Goal: Task Accomplishment & Management: Manage account settings

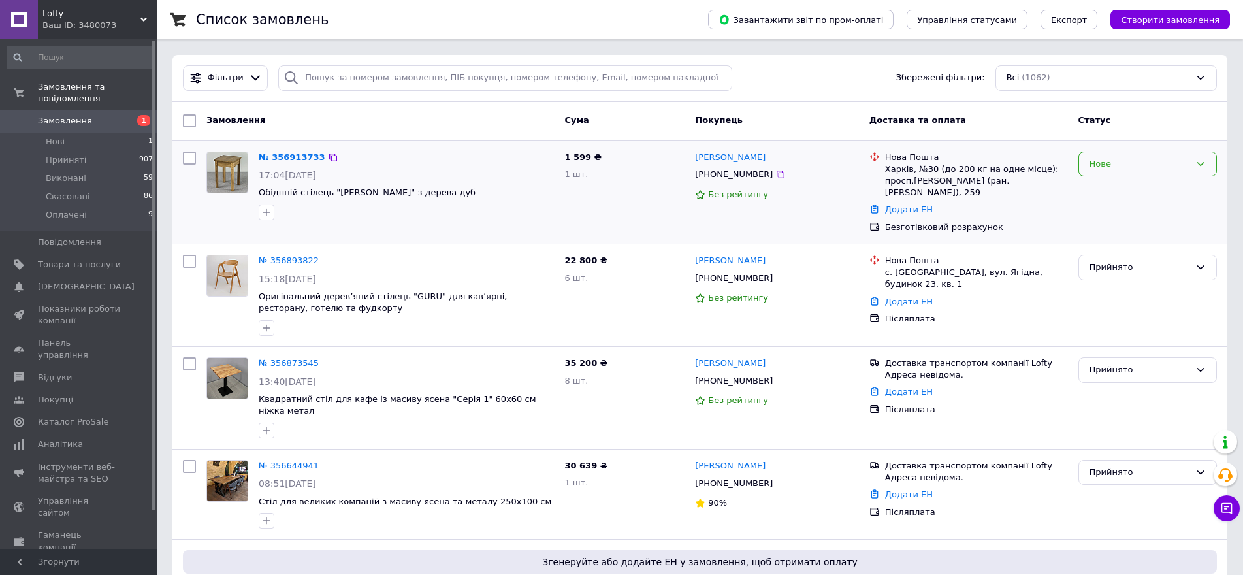
click at [1112, 169] on div "Нове" at bounding box center [1139, 164] width 101 height 14
click at [1112, 187] on li "Прийнято" at bounding box center [1147, 191] width 137 height 24
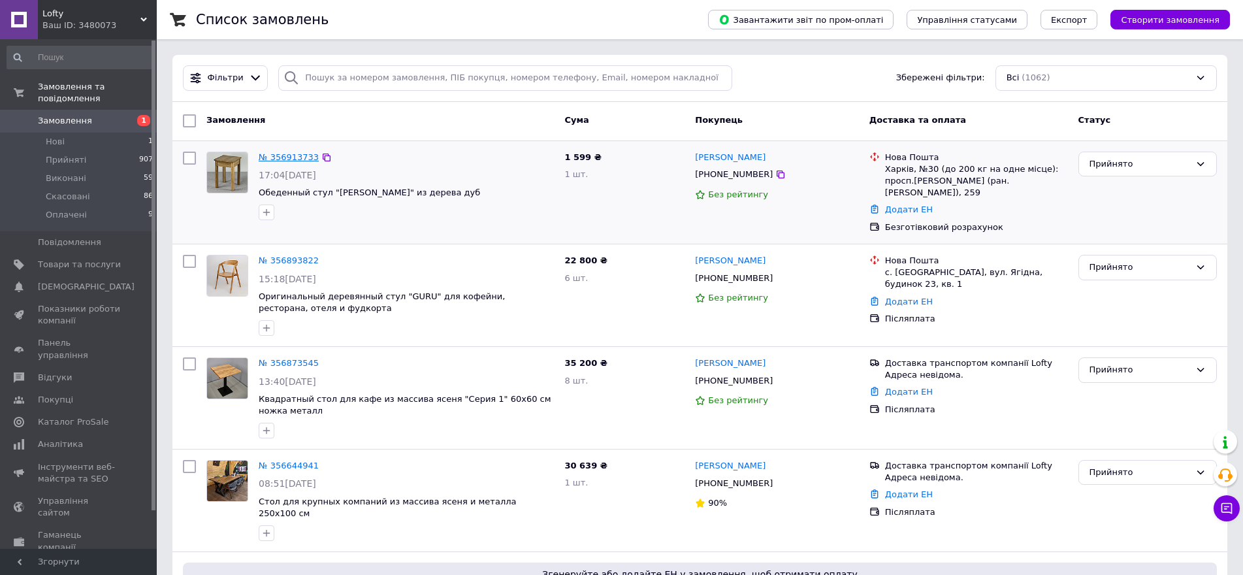
click at [291, 154] on link "№ 356913733" at bounding box center [289, 157] width 60 height 10
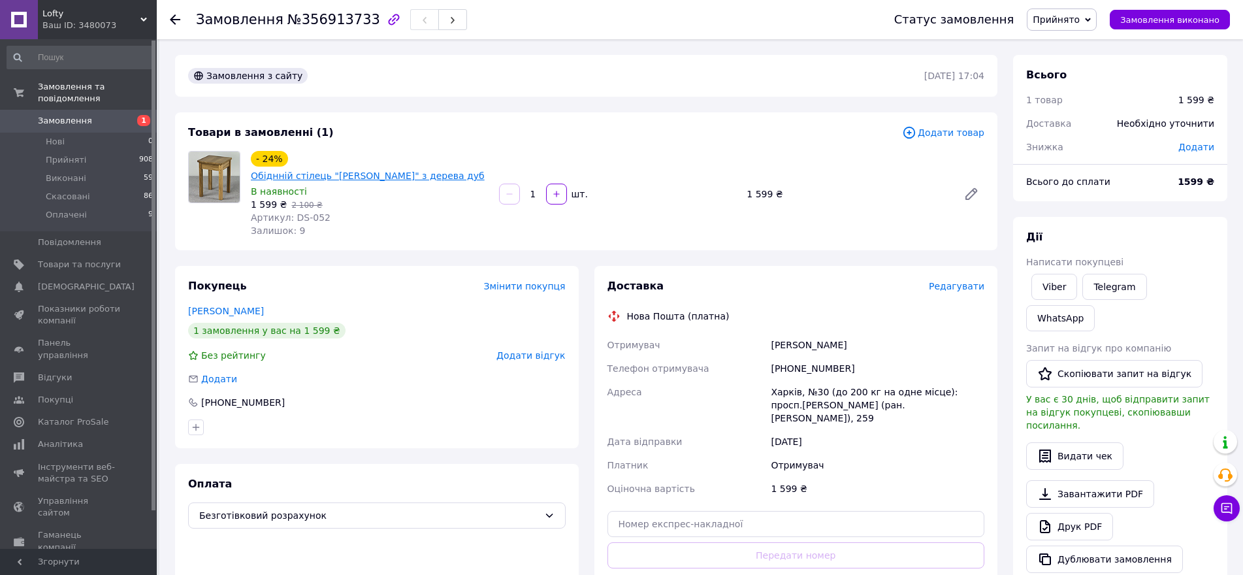
click at [327, 170] on link "Обіднній стілець "[PERSON_NAME]" з дерева дуб" at bounding box center [368, 175] width 234 height 10
click at [862, 131] on div "Товари в замовленні (1)" at bounding box center [545, 132] width 714 height 15
click at [795, 135] on div "Товари в замовленні (1)" at bounding box center [545, 132] width 714 height 15
click at [174, 22] on icon at bounding box center [175, 19] width 10 height 10
